Goal: Task Accomplishment & Management: Use online tool/utility

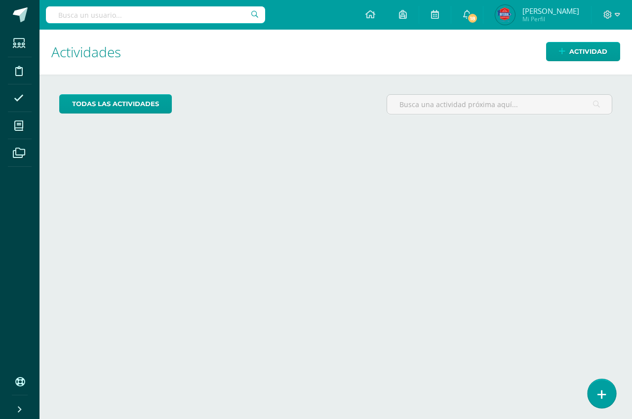
click at [604, 383] on link at bounding box center [602, 393] width 28 height 29
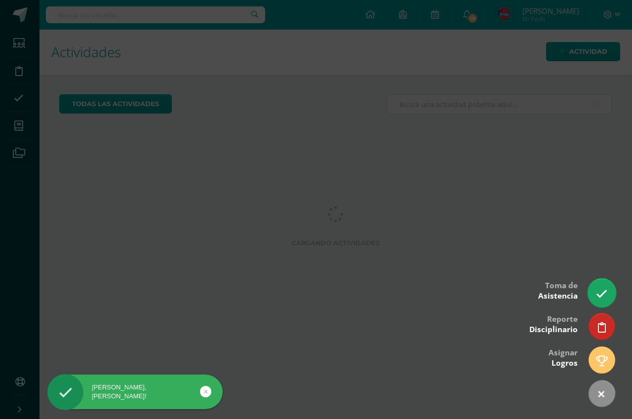
click at [590, 289] on link at bounding box center [602, 293] width 28 height 29
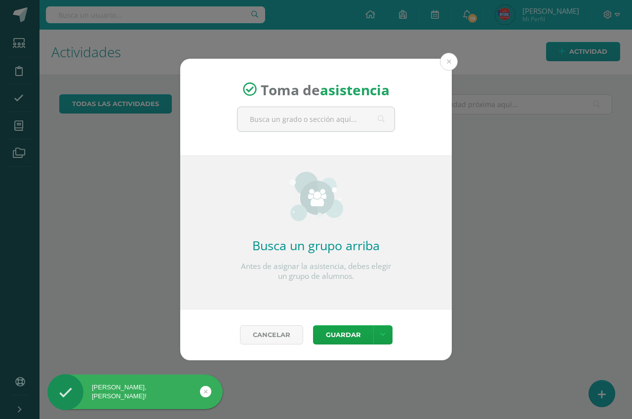
click at [593, 289] on div "Toma de asistencia Busca un grupo arriba Antes de asignar la asistencia, debes …" at bounding box center [316, 210] width 624 height 302
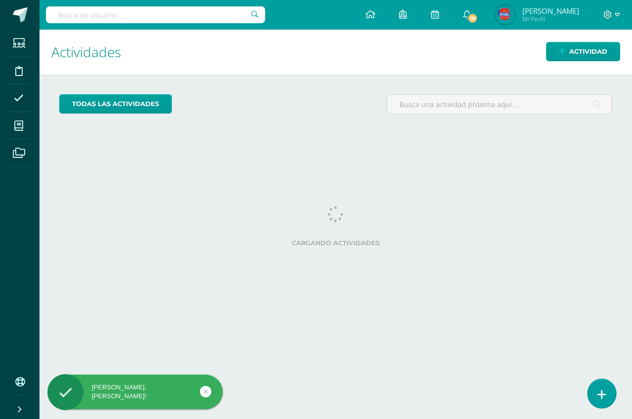
click at [610, 397] on link at bounding box center [602, 393] width 28 height 29
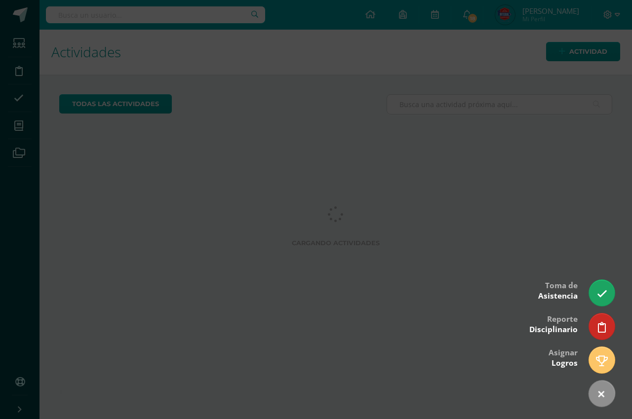
click at [614, 283] on div at bounding box center [316, 209] width 632 height 419
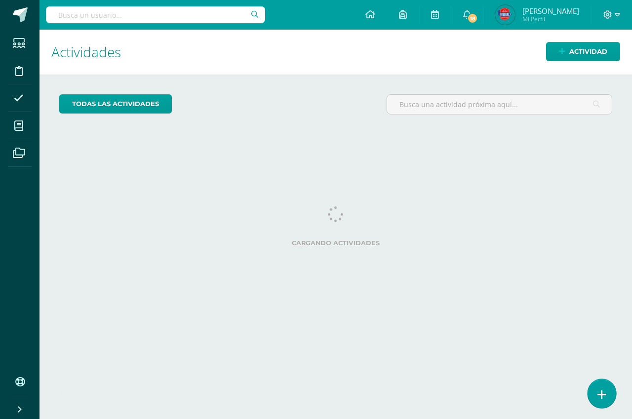
click at [611, 402] on link at bounding box center [602, 393] width 28 height 29
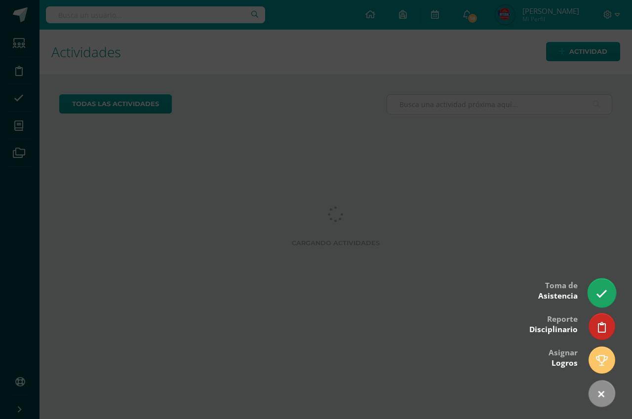
click at [609, 287] on link at bounding box center [602, 293] width 28 height 29
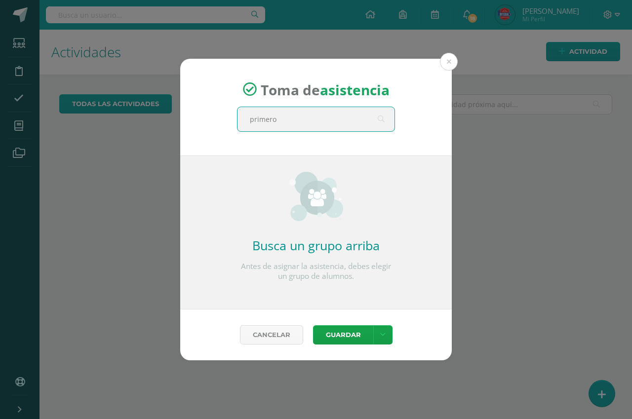
type input "primero b"
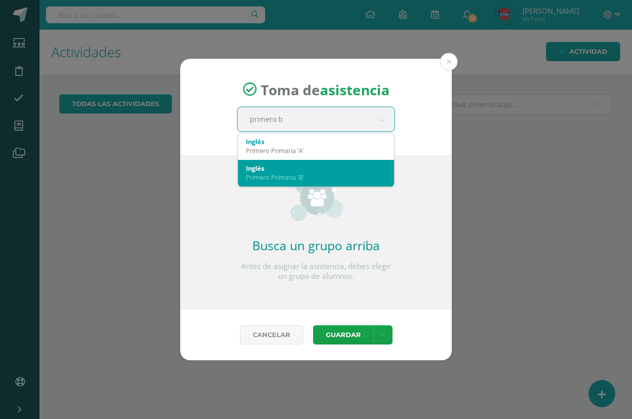
click at [265, 177] on div "Primero Primaria 'B'" at bounding box center [316, 177] width 140 height 9
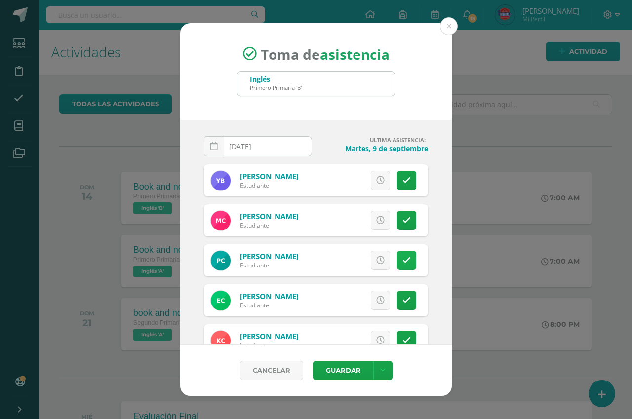
click at [400, 255] on link at bounding box center [406, 260] width 19 height 19
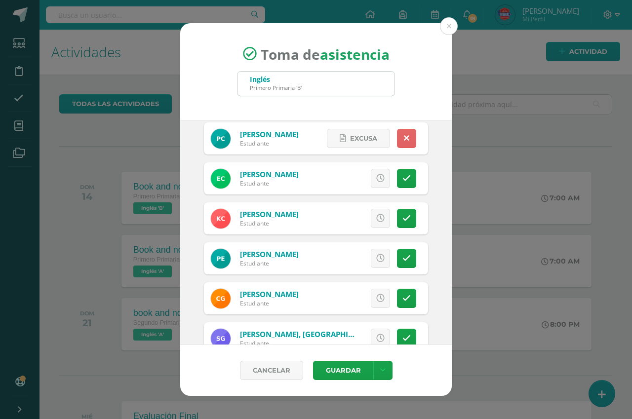
scroll to position [139, 0]
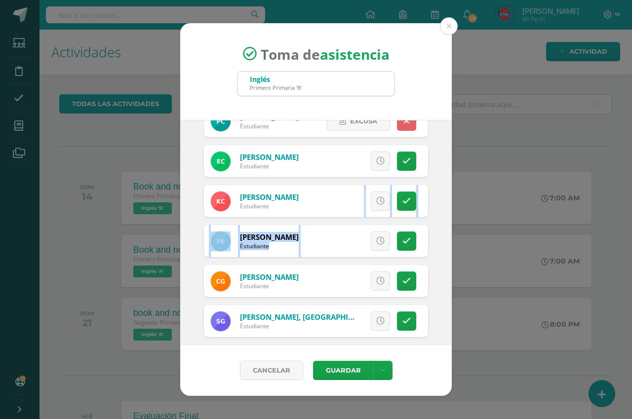
drag, startPoint x: 455, startPoint y: 213, endPoint x: 467, endPoint y: 226, distance: 17.1
click at [467, 226] on div "Toma de asistencia Inglés Primero Primaria 'B' primero b 2025-09-10 September, …" at bounding box center [316, 209] width 624 height 373
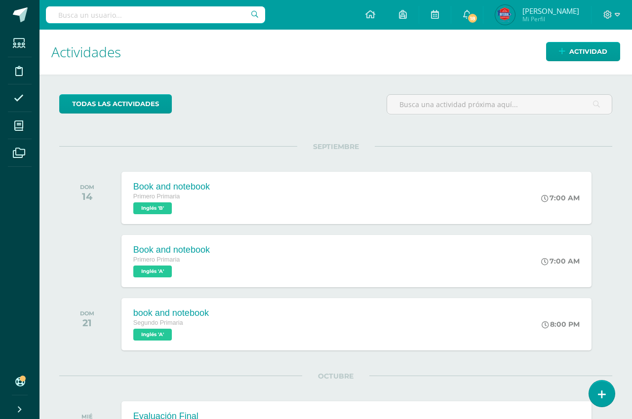
drag, startPoint x: 467, startPoint y: 226, endPoint x: 439, endPoint y: 166, distance: 65.6
click at [418, 150] on div "SEPTIEMBRE DOM 14 Book and notebook Primero Primaria Inglés 'B' 7:00 AM Book an…" at bounding box center [335, 186] width 553 height 80
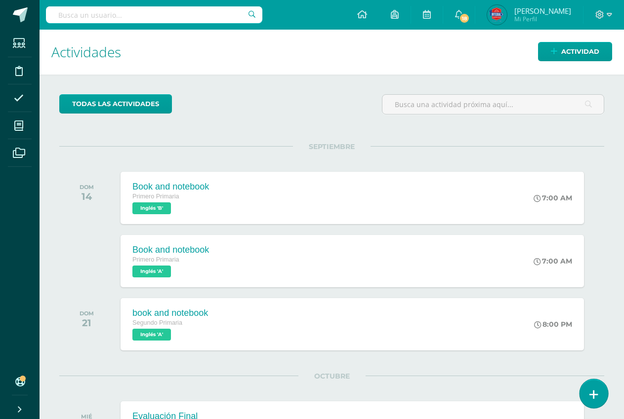
click at [597, 384] on link at bounding box center [593, 393] width 28 height 29
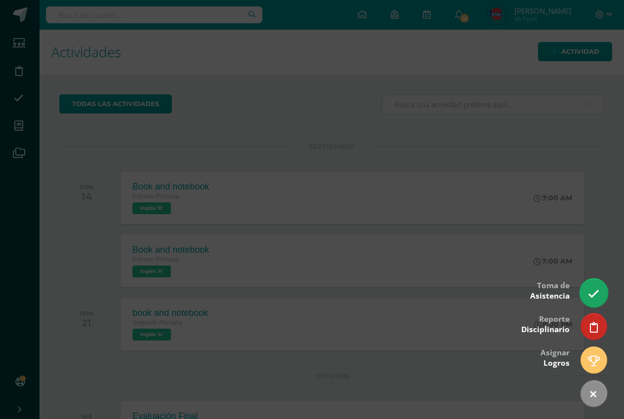
click at [596, 292] on icon at bounding box center [593, 293] width 11 height 11
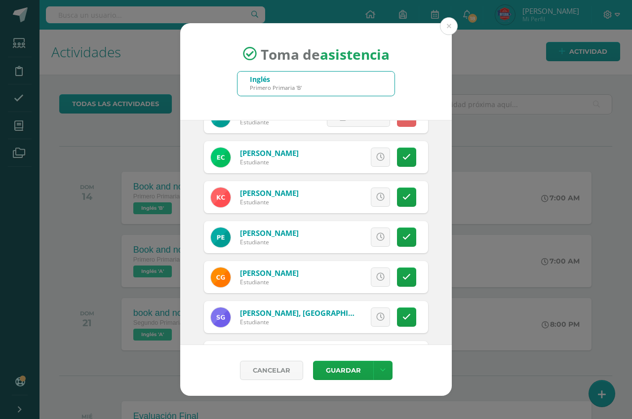
click at [453, 218] on div "Toma de asistencia Inglés Primero Primaria 'B' primero b 2025-09-10 September, …" at bounding box center [316, 209] width 624 height 373
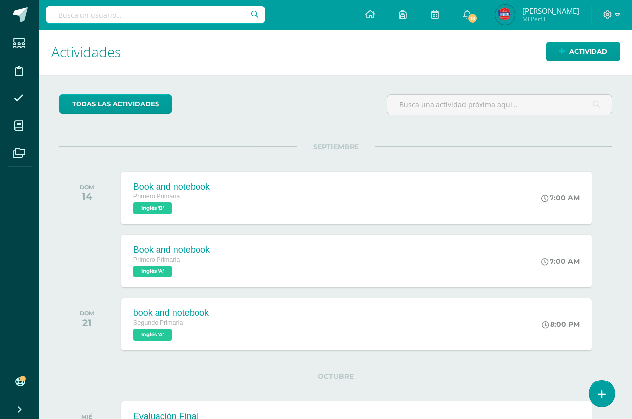
scroll to position [151, 0]
drag, startPoint x: 453, startPoint y: 222, endPoint x: 452, endPoint y: 244, distance: 21.8
click at [453, 232] on div "Toma de asistencia Inglés Primero Primaria 'B' primero b 2025-09-10 September, …" at bounding box center [316, 209] width 624 height 373
click at [453, 236] on div "Toma de asistencia Inglés Primero Primaria 'B' primero b 2025-09-10 September, …" at bounding box center [316, 209] width 624 height 373
click at [451, 245] on div "Book and notebook Primero Primaria Inglés 'A' 7:00 AM Book and notebook Inglés …" at bounding box center [356, 261] width 475 height 53
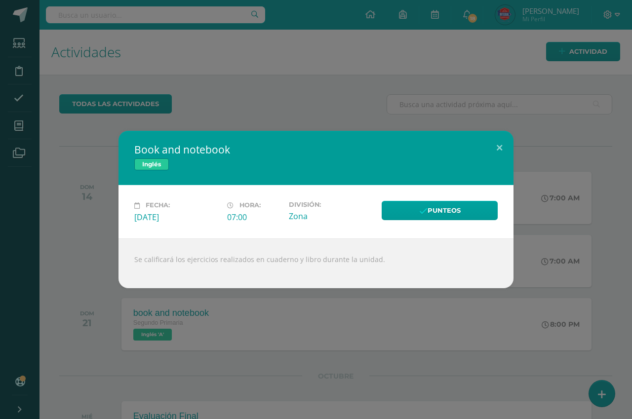
click at [596, 382] on div "Book and notebook Inglés Fecha: Domingo 14 de Septiembre Hora: 07:00 División: …" at bounding box center [316, 209] width 632 height 419
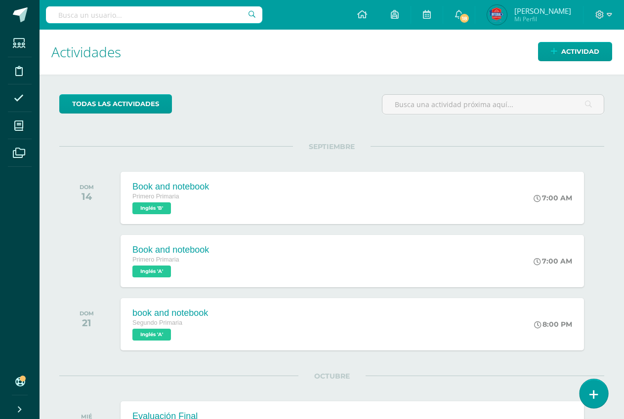
click at [596, 394] on icon at bounding box center [593, 394] width 9 height 11
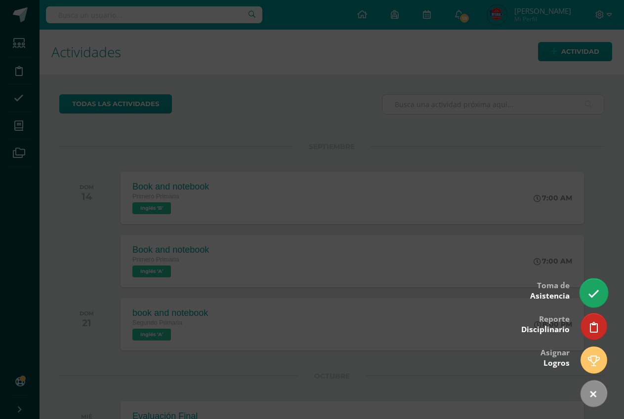
click at [590, 286] on link at bounding box center [593, 293] width 28 height 29
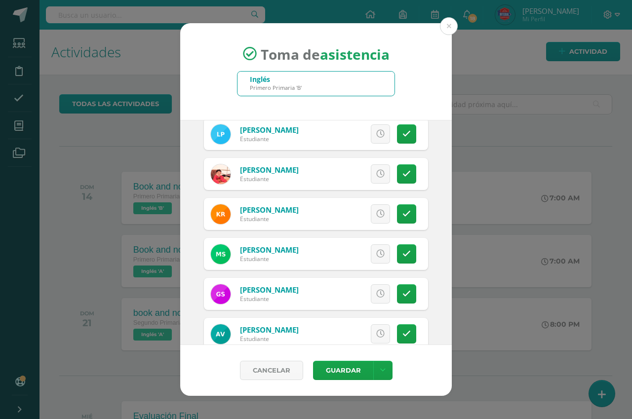
scroll to position [543, 0]
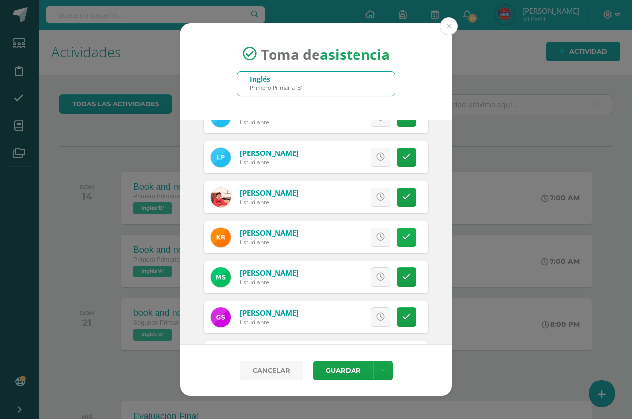
click at [397, 240] on link at bounding box center [406, 237] width 19 height 19
click at [327, 369] on button "Guardar" at bounding box center [343, 370] width 60 height 19
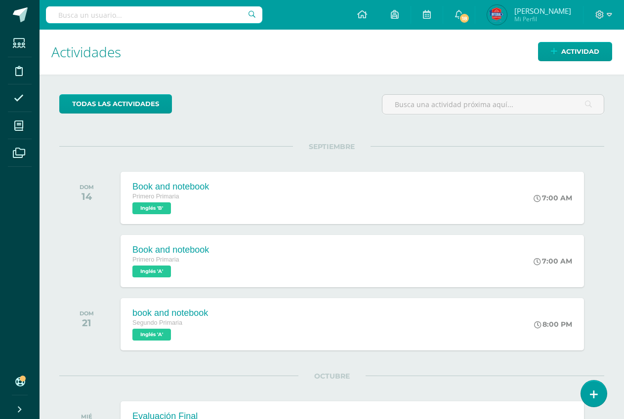
click at [114, 331] on div "DOM 21" at bounding box center [88, 324] width 59 height 52
